Goal: Task Accomplishment & Management: Use online tool/utility

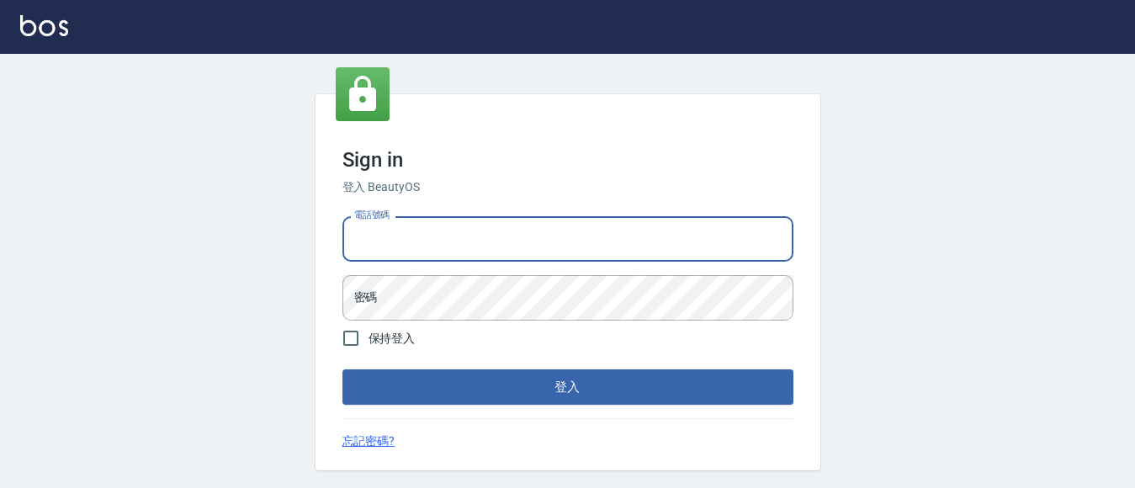
click at [446, 236] on input "電話號碼" at bounding box center [567, 238] width 451 height 45
type input "7320483"
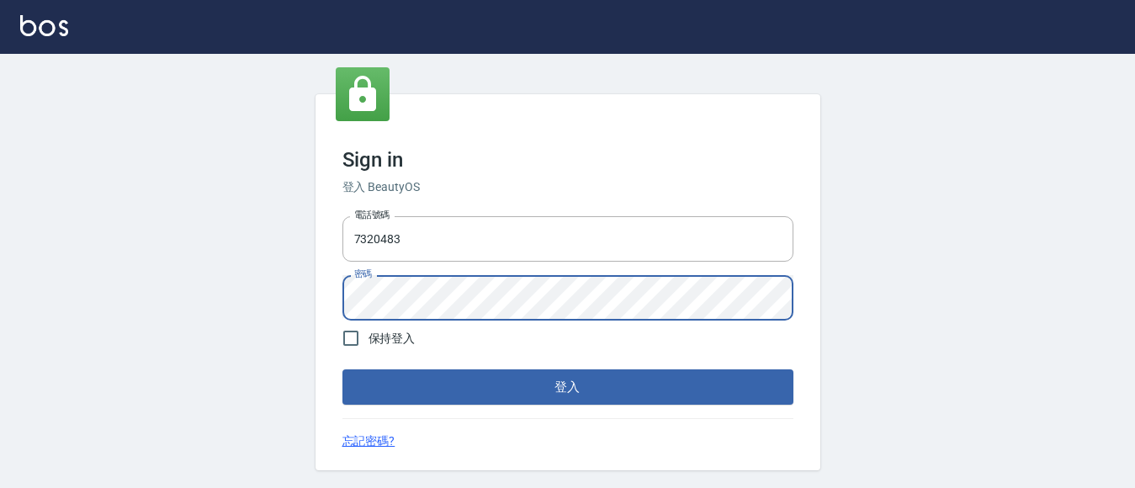
click at [342, 369] on button "登入" at bounding box center [567, 386] width 451 height 35
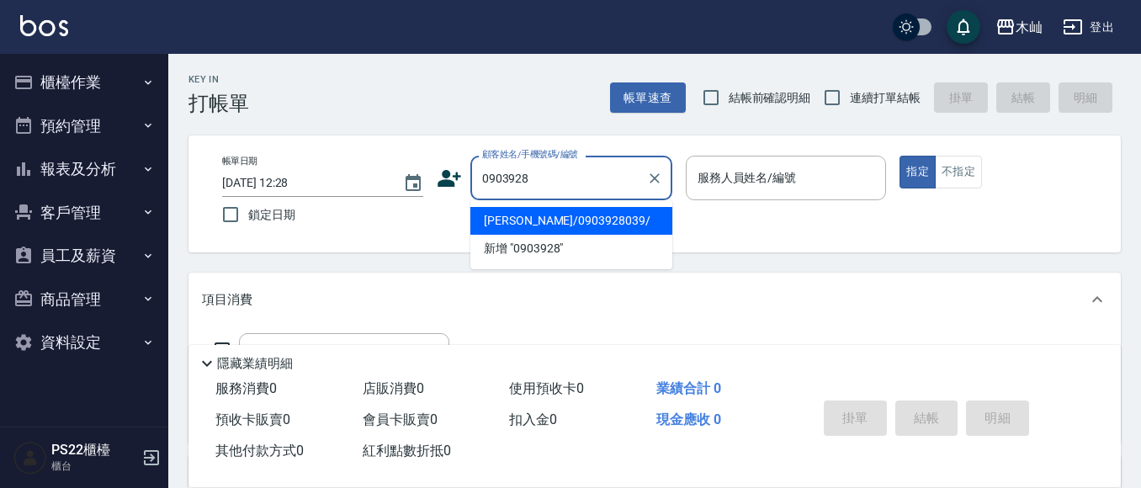
click at [553, 213] on li "[PERSON_NAME]/0903928039/" at bounding box center [571, 221] width 202 height 28
type input "[PERSON_NAME]/0903928039/"
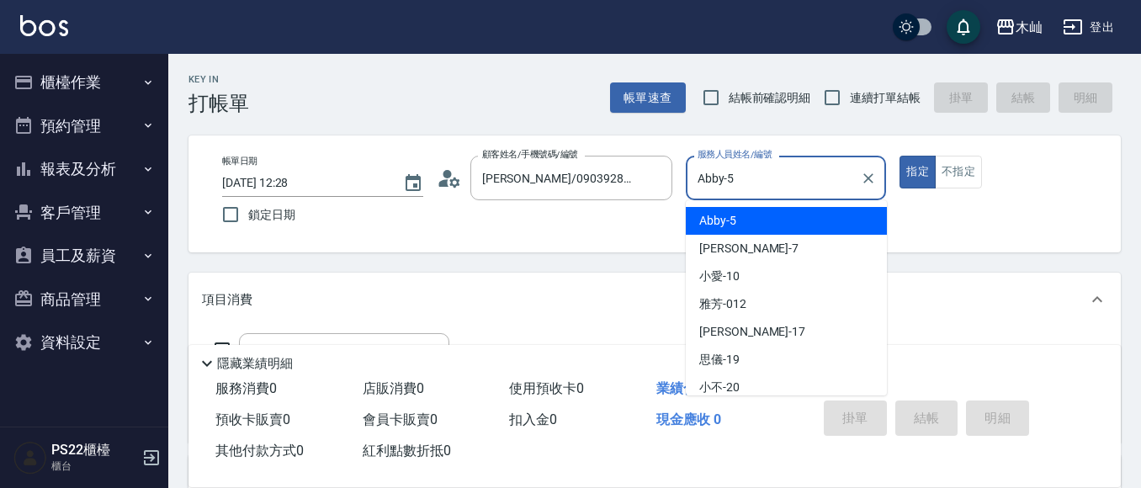
click at [773, 181] on input "Abby-5" at bounding box center [773, 177] width 161 height 29
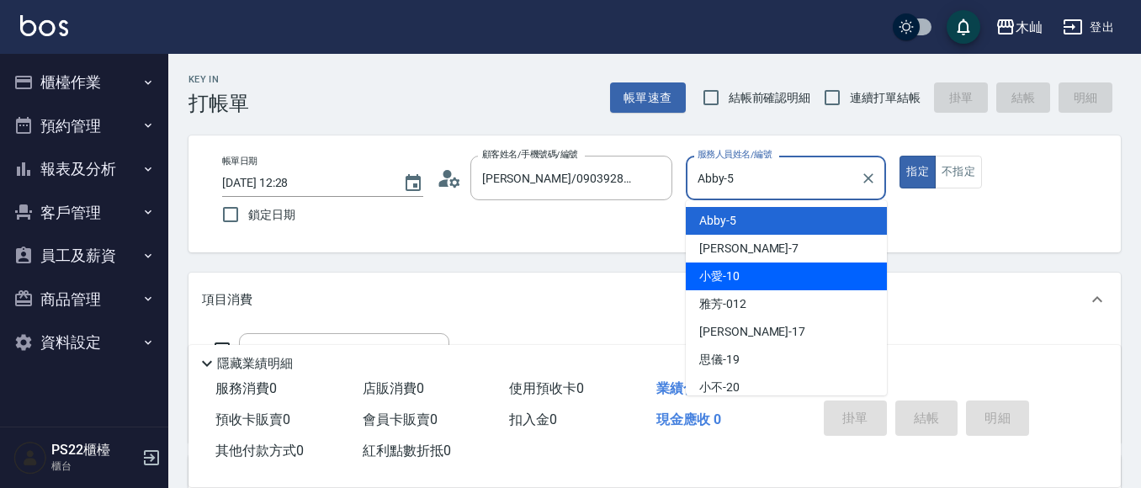
click at [749, 278] on div "小愛 -10" at bounding box center [786, 276] width 201 height 28
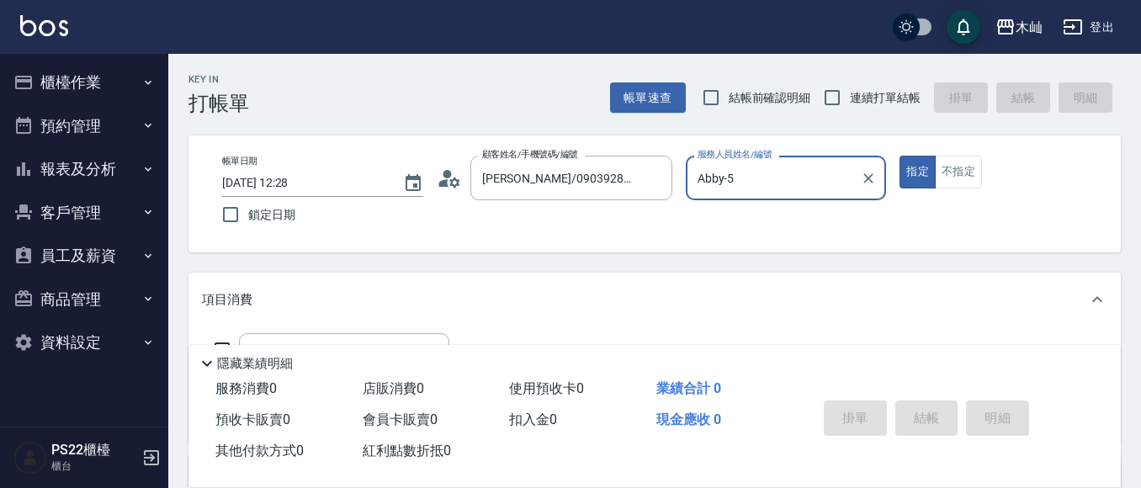
type input "小愛-10"
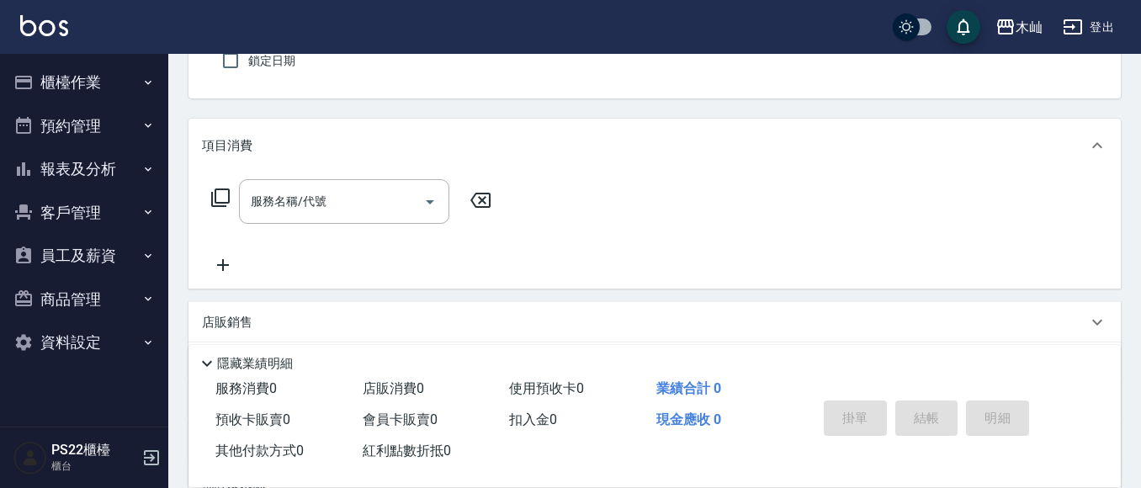
scroll to position [168, 0]
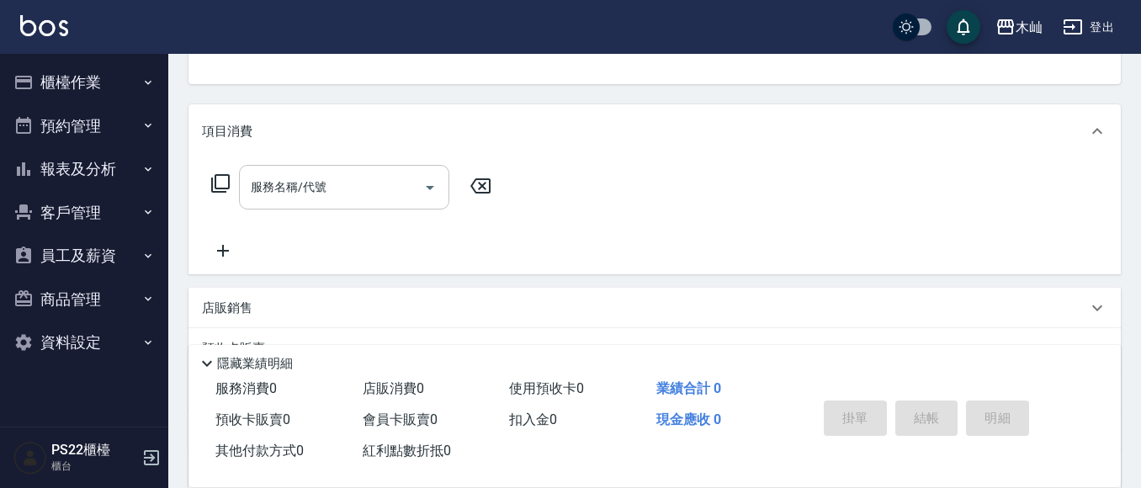
click at [304, 191] on div "服務名稱/代號 服務名稱/代號" at bounding box center [344, 187] width 210 height 45
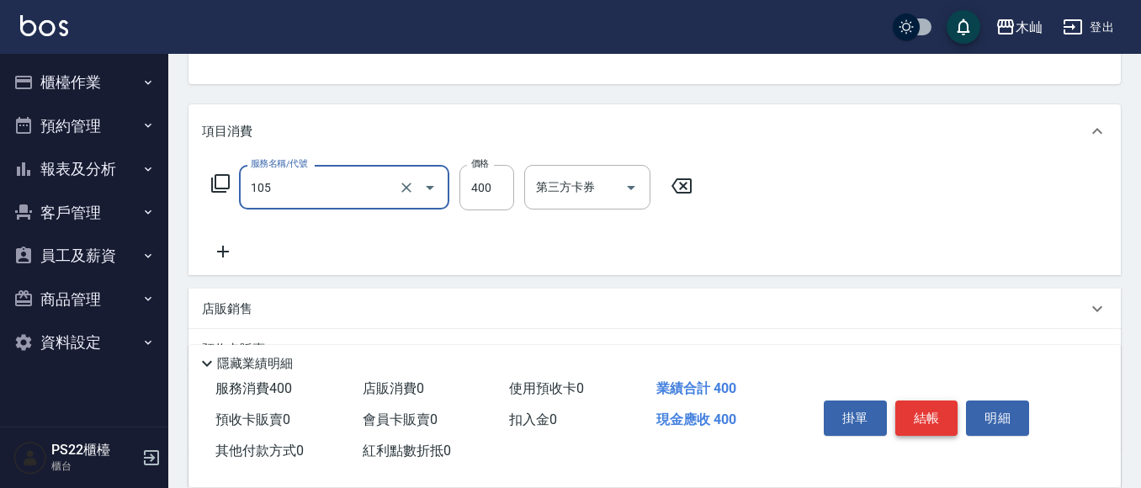
type input "A級單剪(105)"
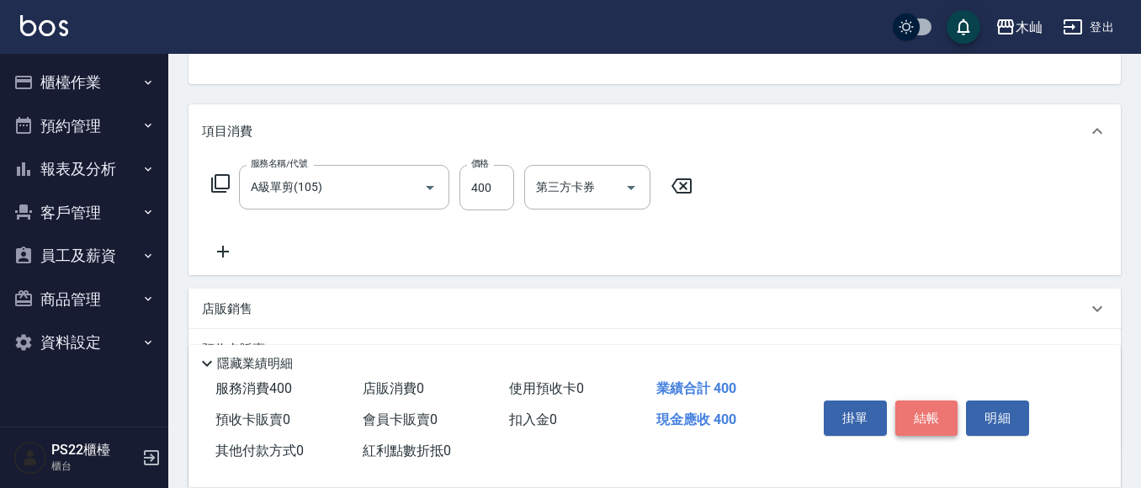
click at [903, 412] on button "結帳" at bounding box center [926, 417] width 63 height 35
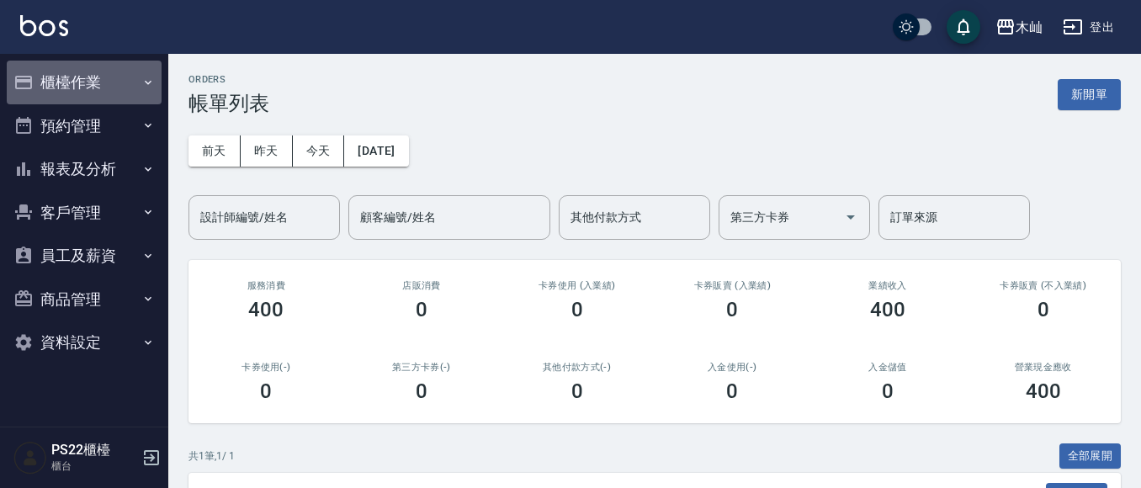
click at [58, 87] on button "櫃檯作業" at bounding box center [84, 83] width 155 height 44
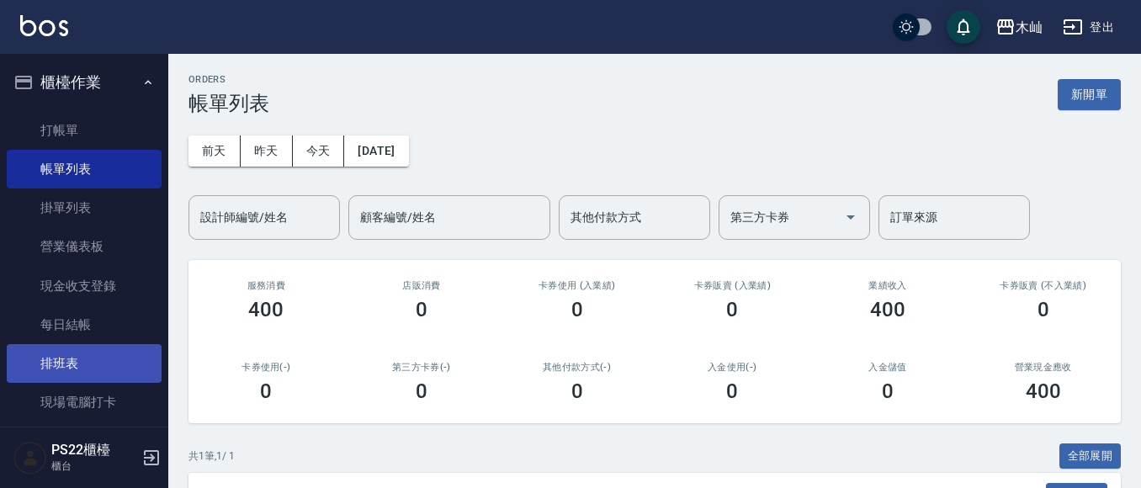
click at [83, 352] on link "排班表" at bounding box center [84, 363] width 155 height 39
